Goal: Transaction & Acquisition: Purchase product/service

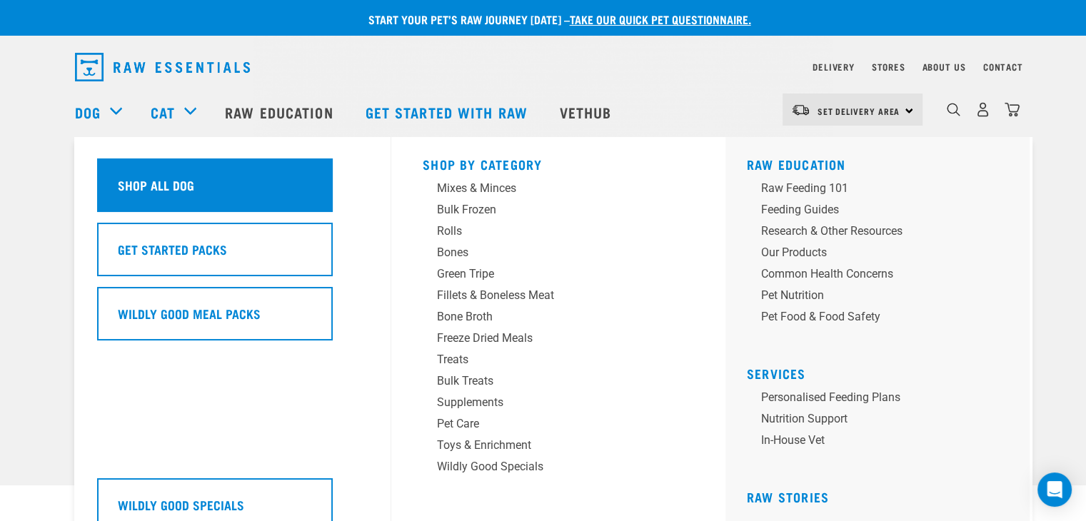
click at [137, 177] on h5 "Shop All Dog" at bounding box center [156, 185] width 76 height 19
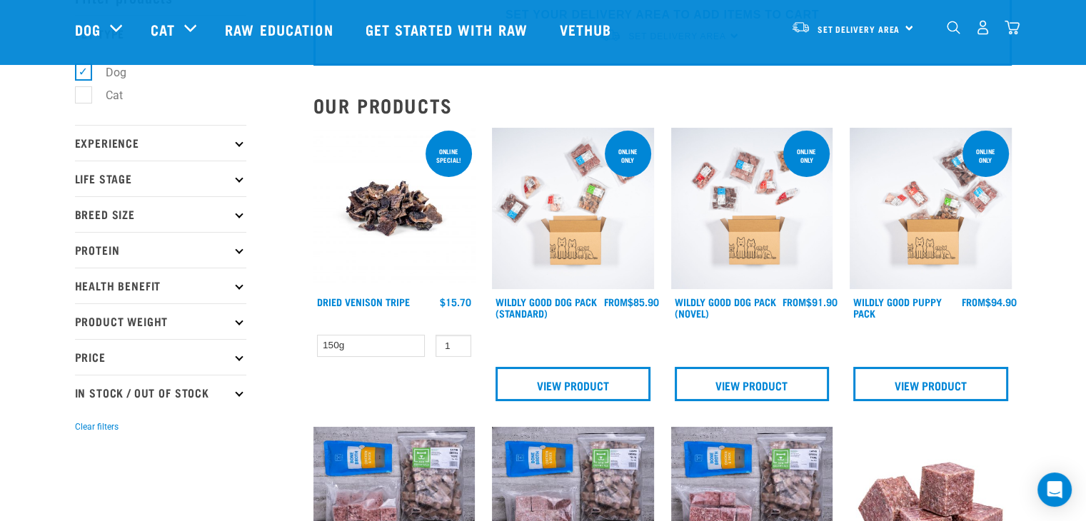
scroll to position [57, 0]
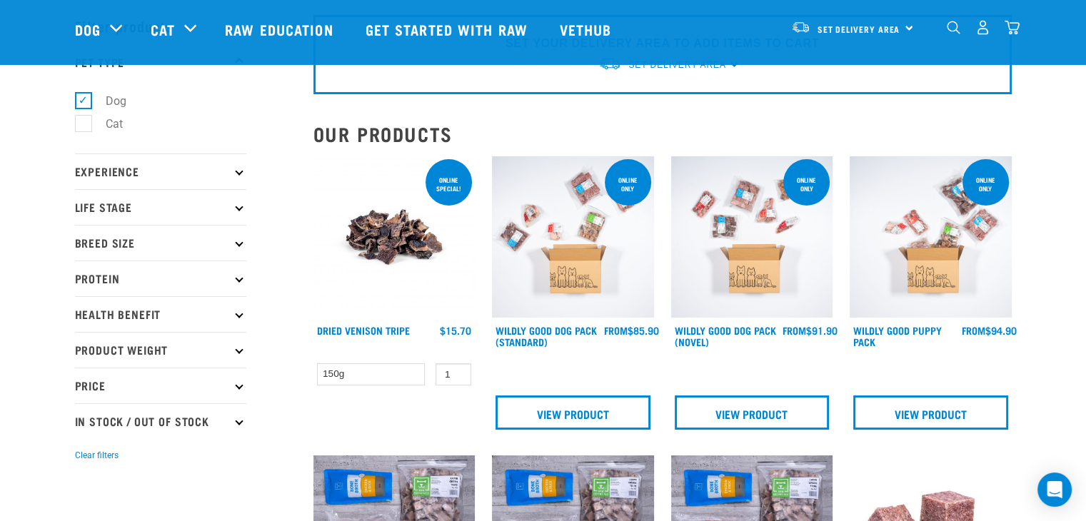
click at [241, 168] on p "Experience" at bounding box center [160, 171] width 171 height 36
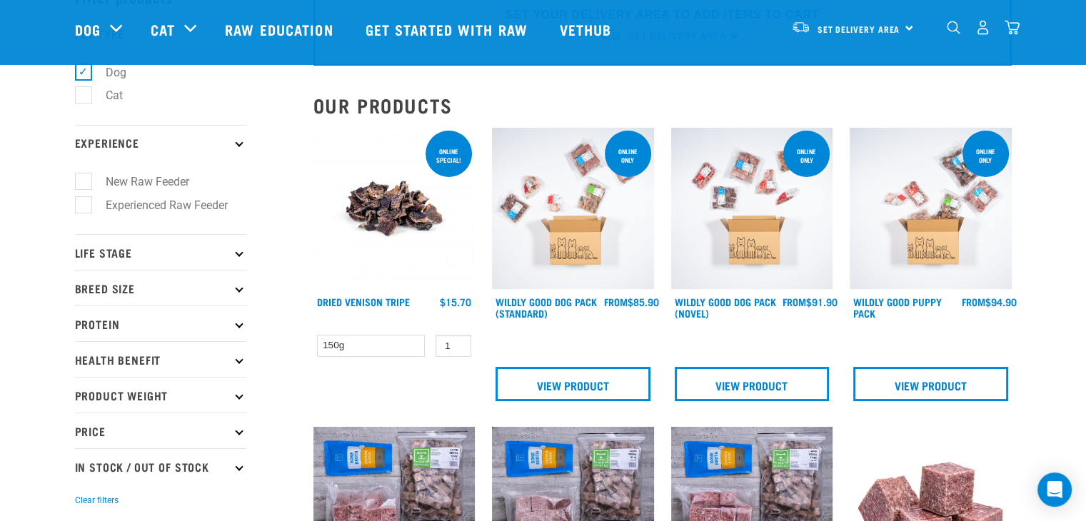
scroll to position [114, 0]
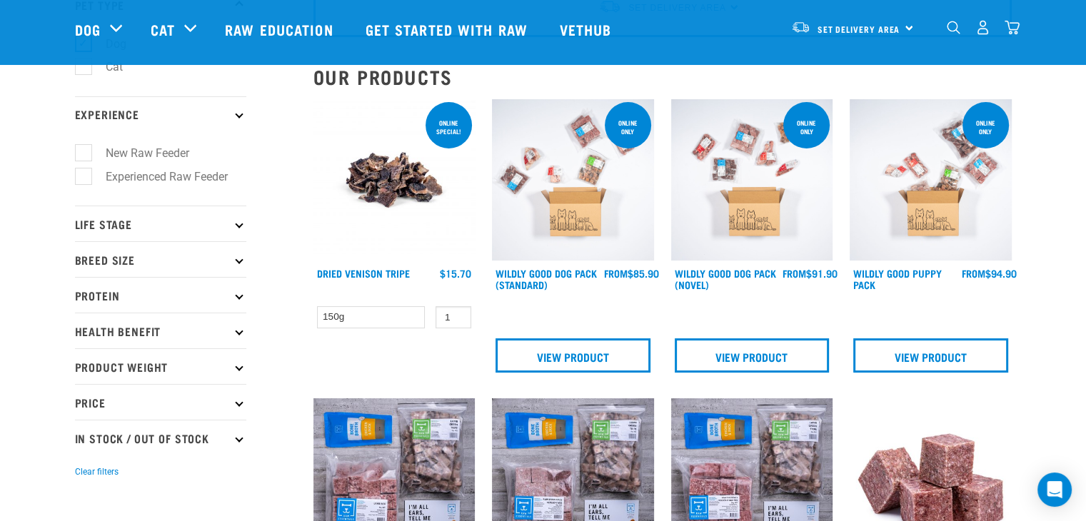
click at [236, 254] on p "Breed Size" at bounding box center [160, 259] width 171 height 36
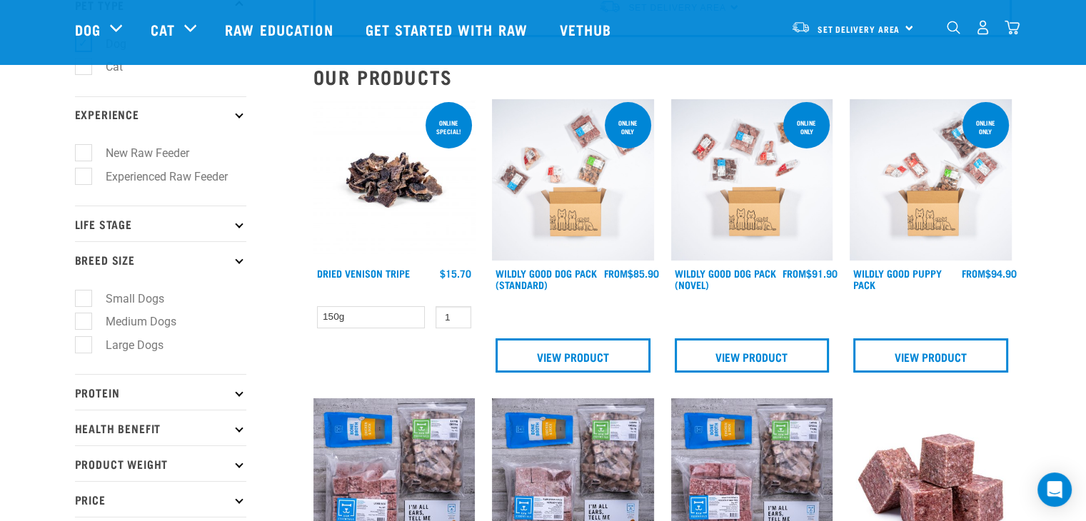
click at [238, 393] on icon at bounding box center [239, 392] width 8 height 8
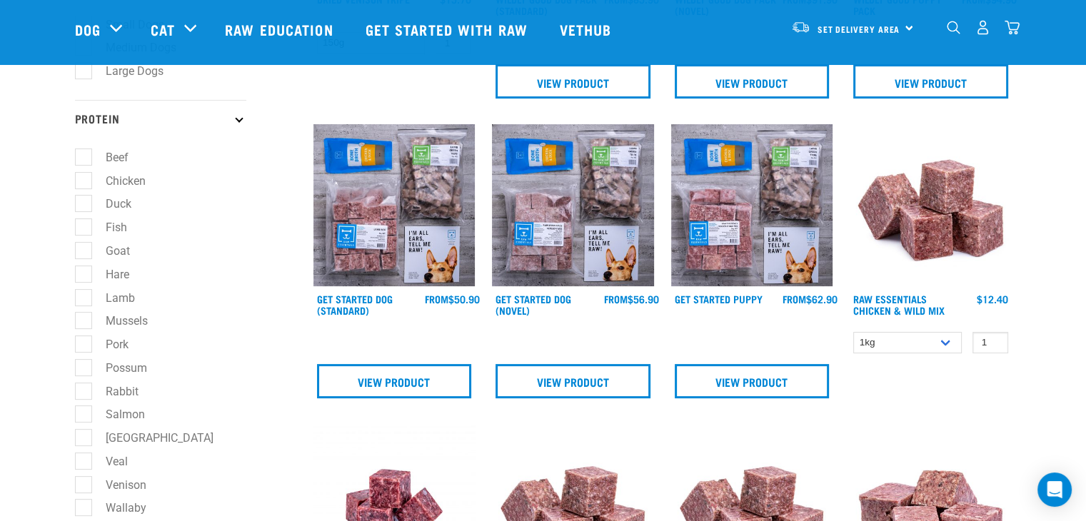
scroll to position [400, 0]
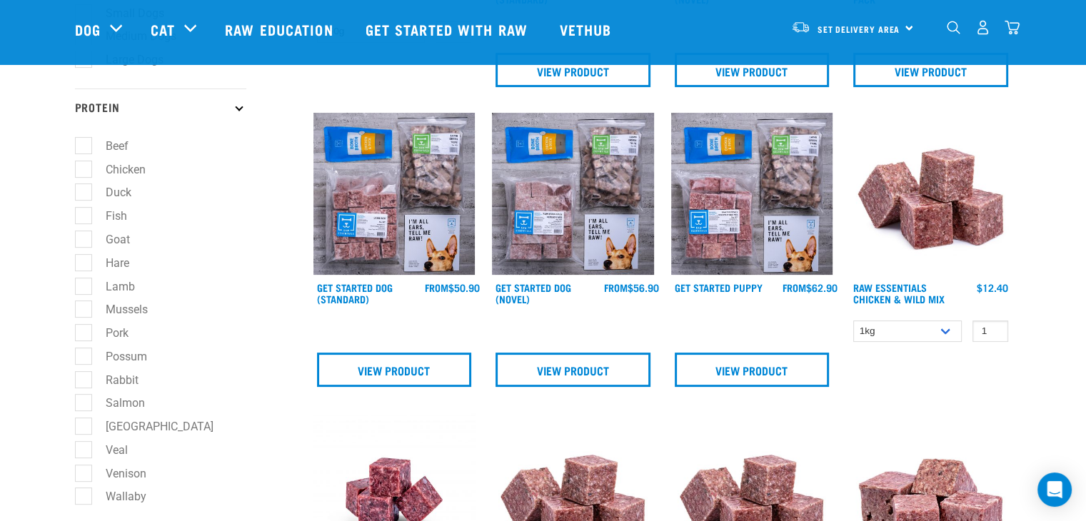
click at [83, 356] on label "Possum" at bounding box center [118, 357] width 70 height 18
click at [83, 356] on input "Possum" at bounding box center [79, 353] width 9 height 9
checkbox input "true"
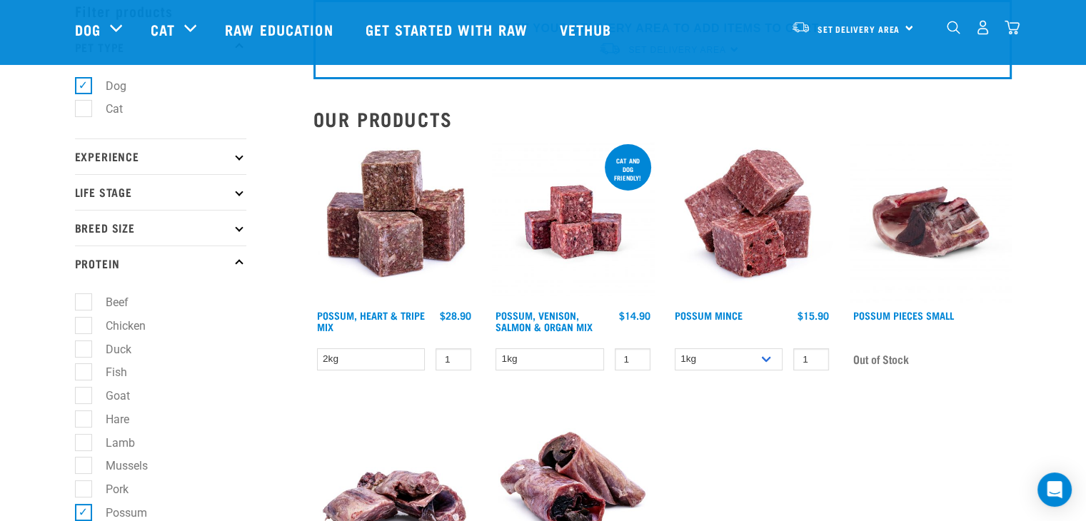
scroll to position [57, 0]
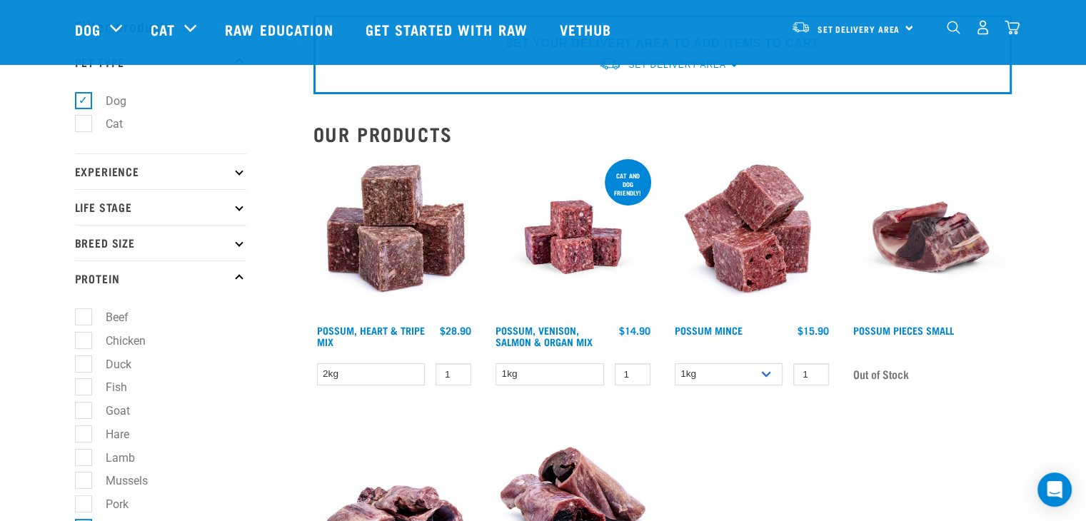
click at [385, 226] on img at bounding box center [394, 237] width 162 height 162
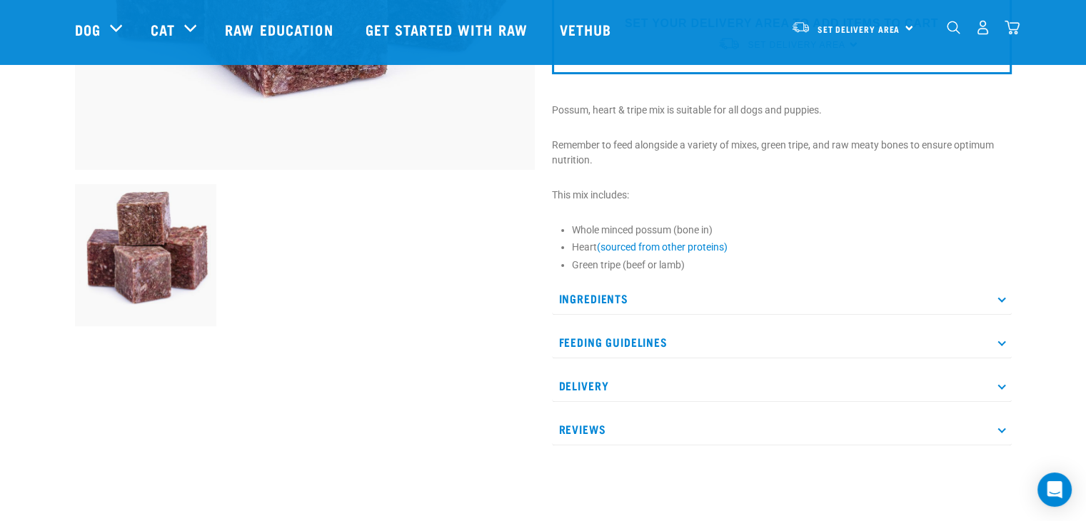
scroll to position [400, 0]
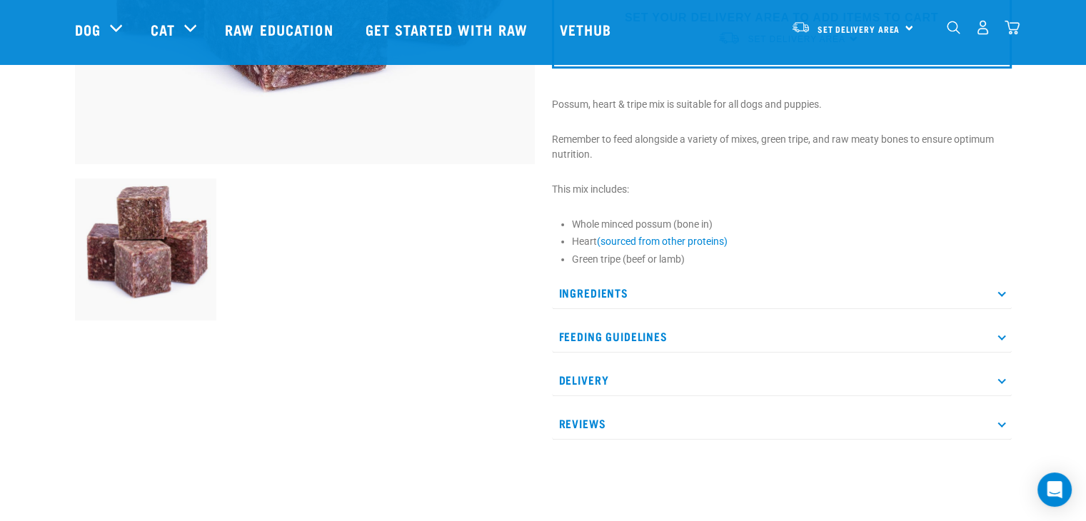
click at [998, 287] on p "Ingredients" at bounding box center [782, 293] width 460 height 32
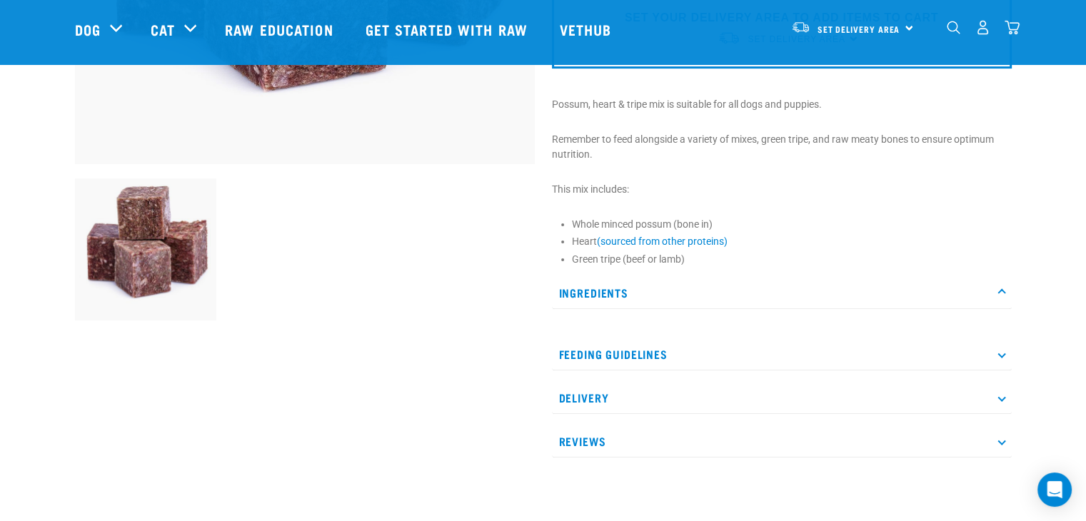
click at [999, 350] on icon at bounding box center [1001, 354] width 8 height 8
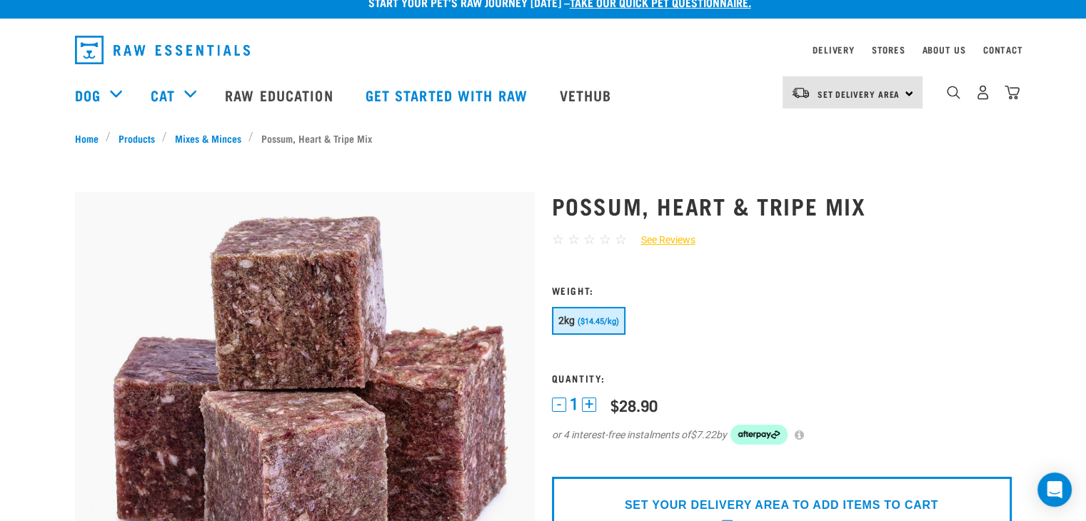
scroll to position [0, 0]
